Goal: Transaction & Acquisition: Purchase product/service

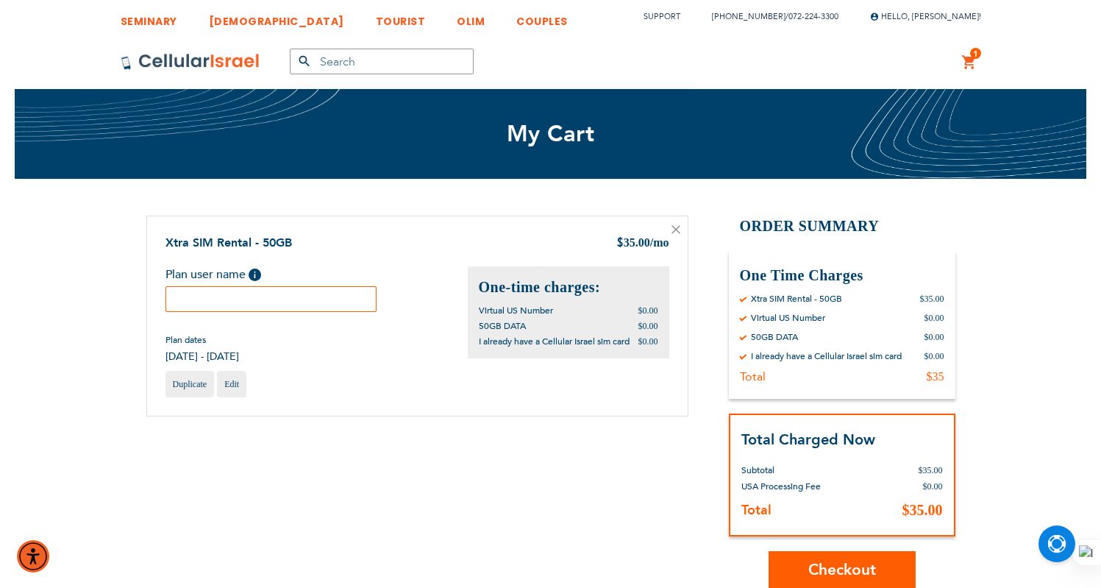
click at [346, 302] on input "text" at bounding box center [271, 299] width 212 height 26
paste input "Michal Scheinbaum"
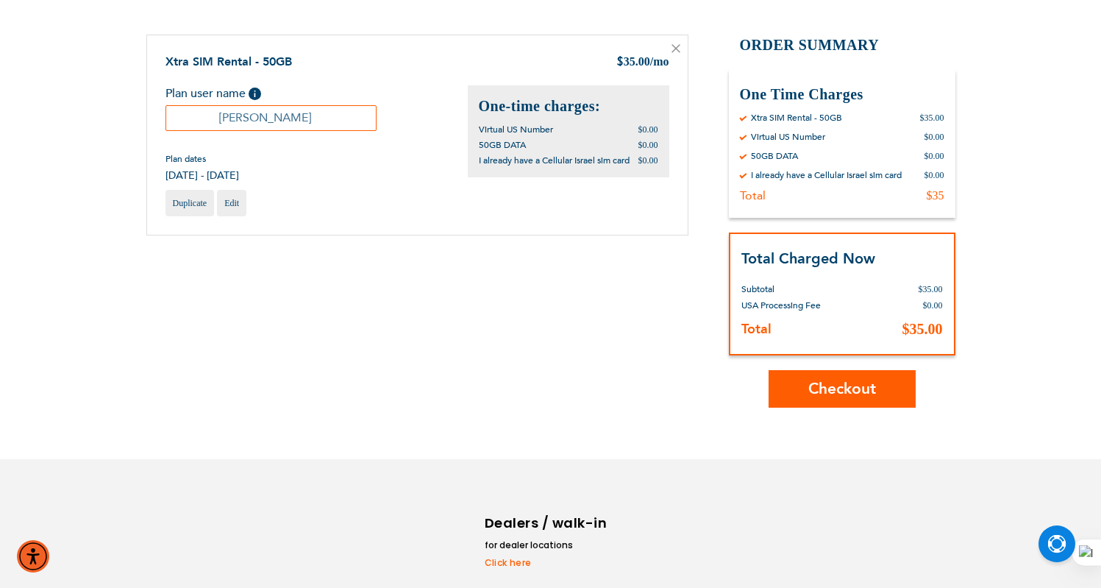
scroll to position [245, 0]
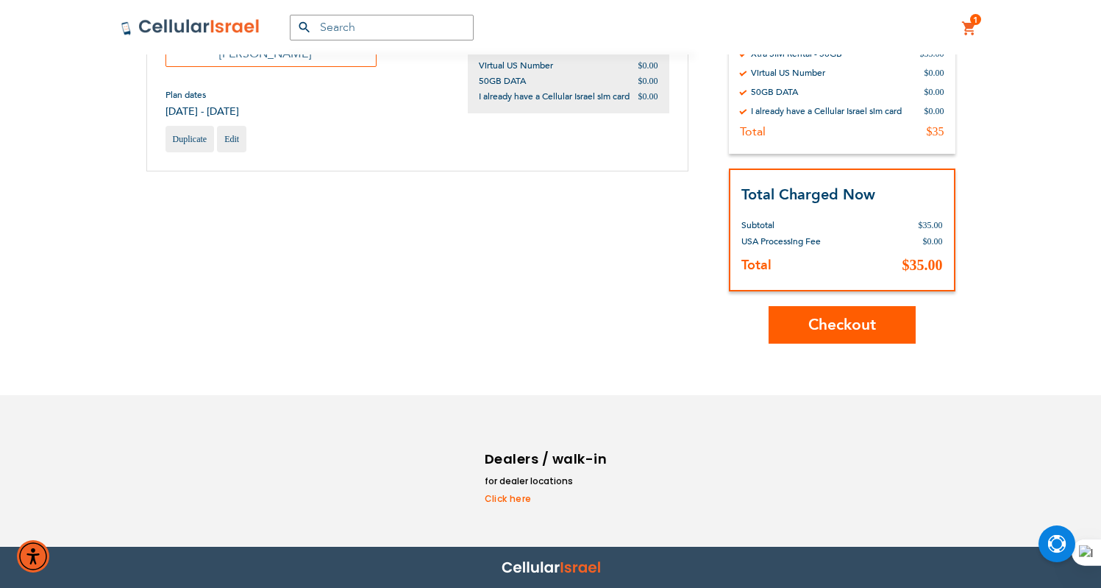
type input "Michal Scheinbaum"
click at [836, 313] on button "Checkout" at bounding box center [842, 325] width 147 height 38
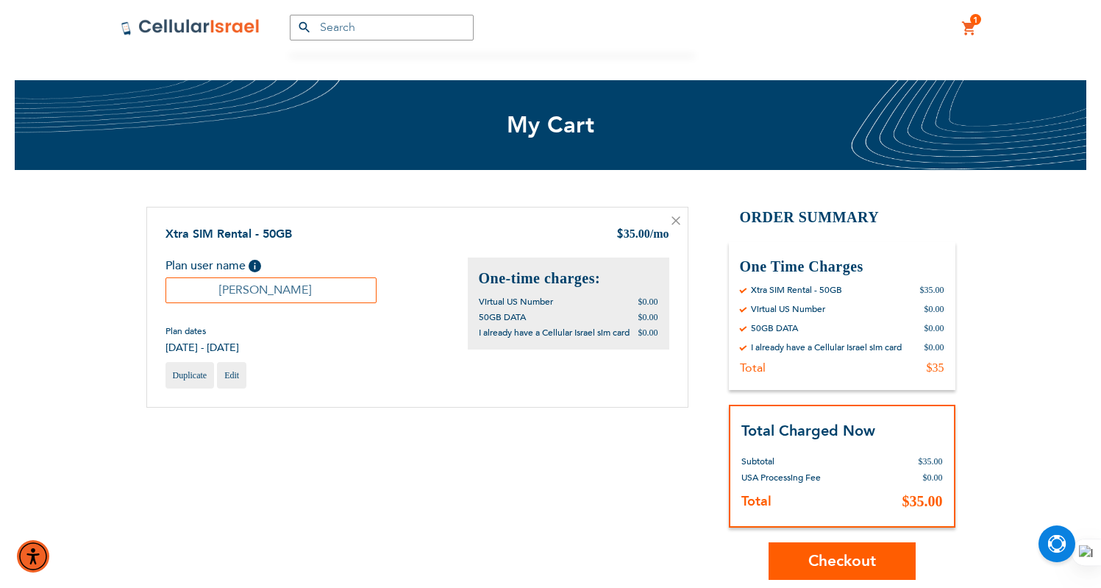
scroll to position [0, 0]
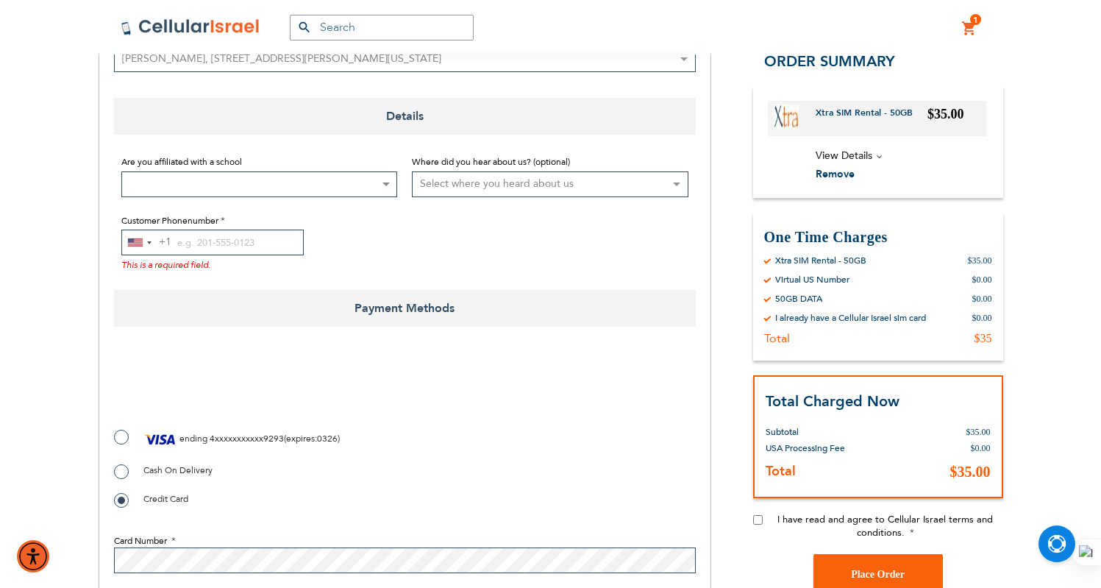
scroll to position [407, 0]
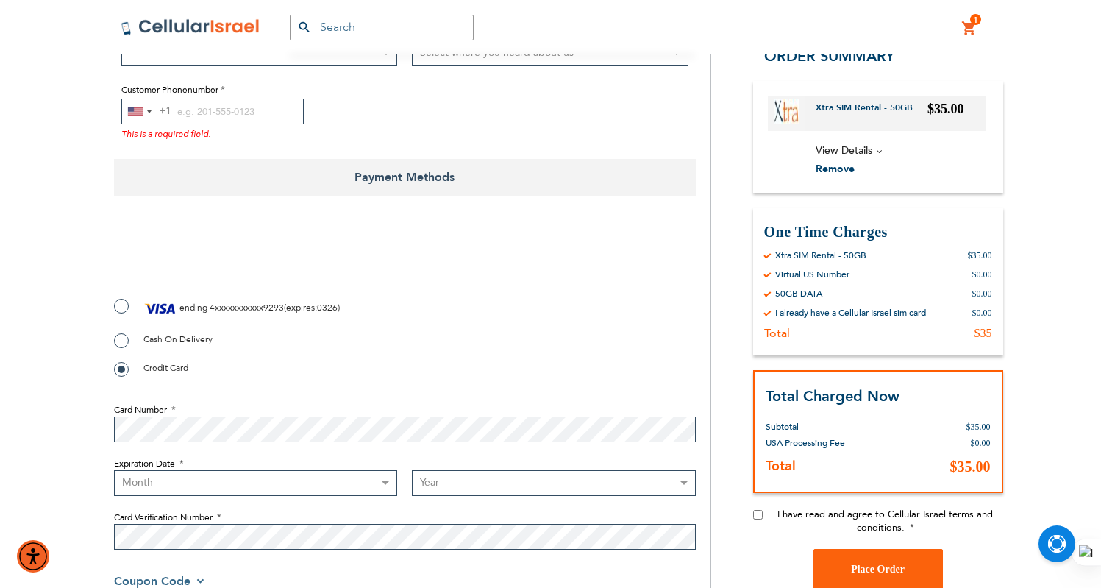
click at [121, 333] on label "Cash On Delivery" at bounding box center [163, 339] width 99 height 15
radio input "true"
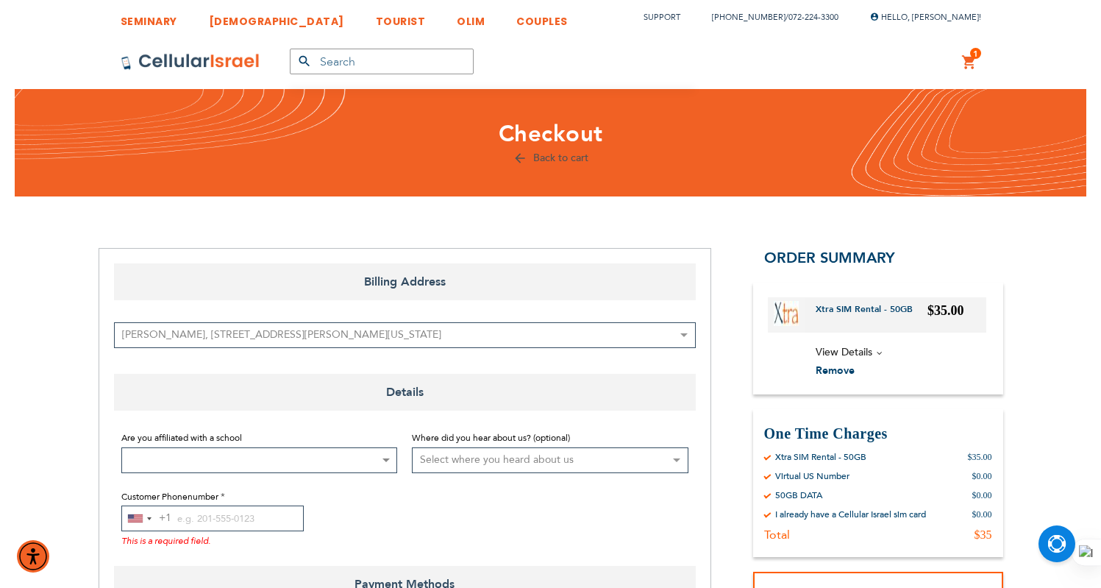
scroll to position [9, 0]
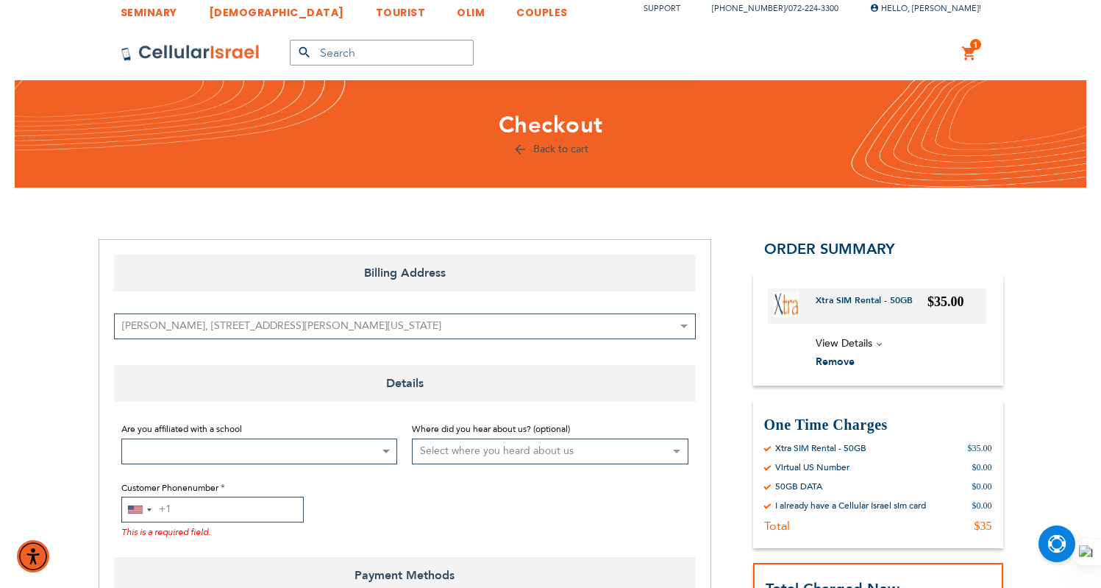
click at [227, 501] on input "Customer Phonenumber" at bounding box center [212, 509] width 182 height 26
paste input "972534813611"
drag, startPoint x: 193, startPoint y: 509, endPoint x: 171, endPoint y: 510, distance: 21.4
click at [171, 510] on input "972534813611" at bounding box center [212, 509] width 182 height 26
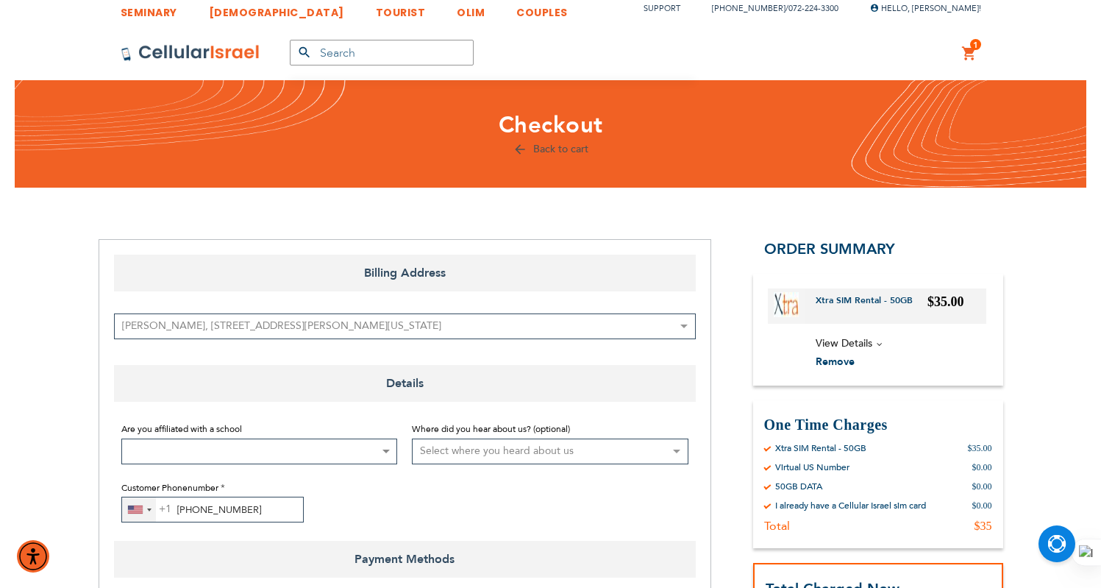
type input "534-813-611"
click at [130, 502] on div "United States +1" at bounding box center [139, 509] width 34 height 24
type input "972"
click at [164, 571] on span "Israel" at bounding box center [161, 565] width 24 height 18
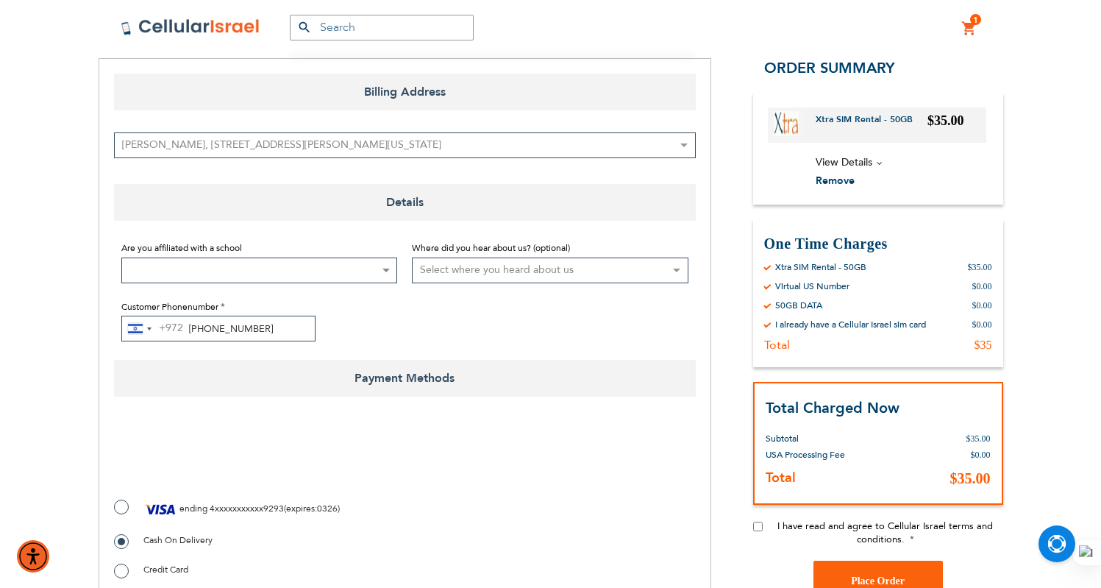
checkbox input "true"
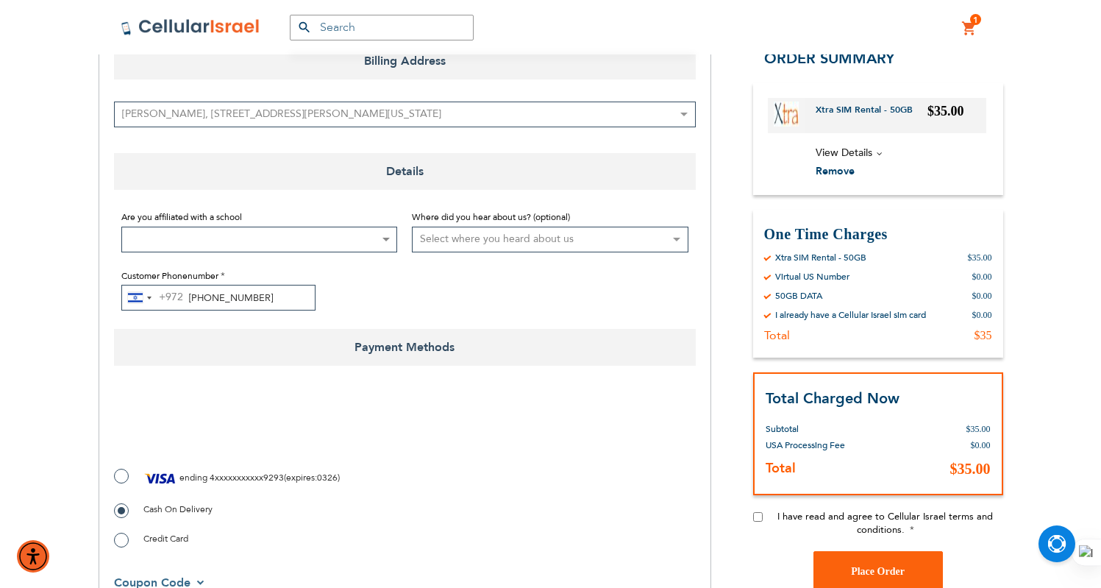
scroll to position [326, 0]
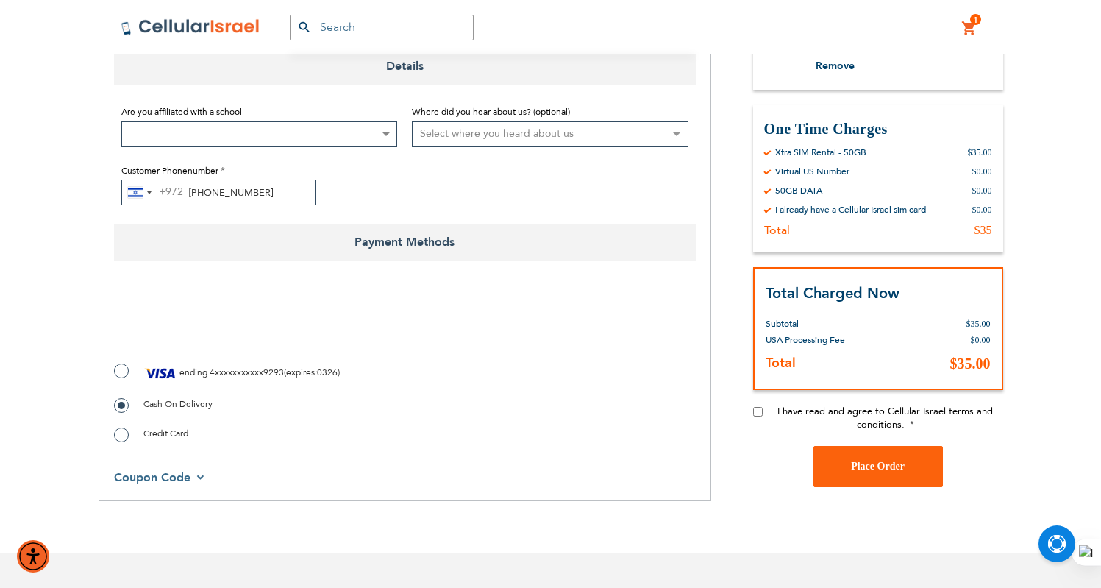
click at [805, 418] on label "I have read and agree to Cellular Israel terms and conditions." at bounding box center [885, 417] width 235 height 26
click at [763, 416] on input "I have read and agree to Cellular Israel terms and conditions." at bounding box center [758, 411] width 10 height 10
checkbox input "true"
click at [869, 464] on span "Place Order" at bounding box center [878, 465] width 54 height 11
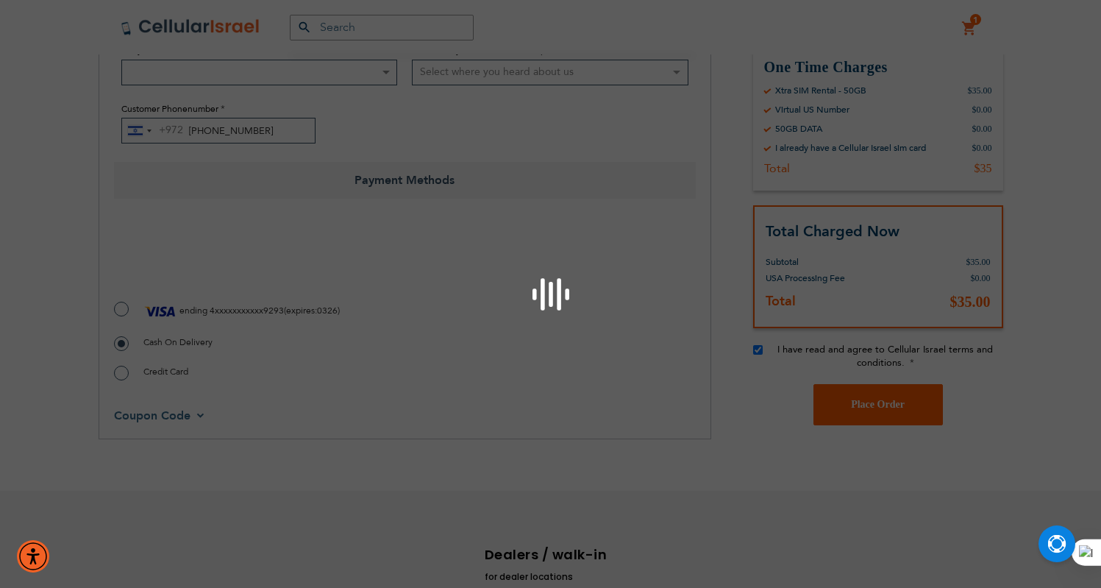
scroll to position [484, 0]
